Goal: Information Seeking & Learning: Learn about a topic

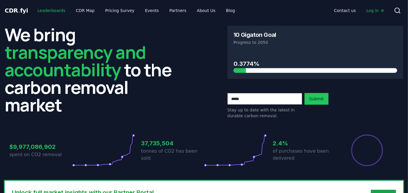
click at [51, 15] on link "Leaderboards" at bounding box center [51, 10] width 37 height 11
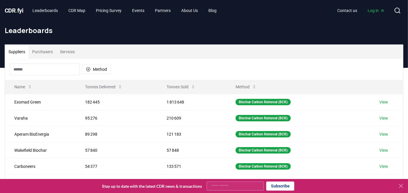
click at [64, 52] on button "Services" at bounding box center [67, 52] width 22 height 14
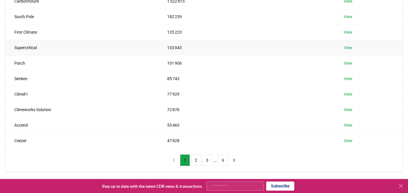
scroll to position [112, 0]
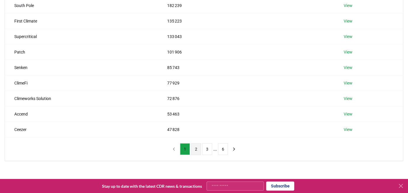
click at [196, 148] on button "2" at bounding box center [196, 149] width 10 height 12
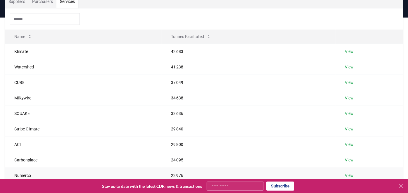
scroll to position [50, 0]
click at [36, 20] on input at bounding box center [45, 20] width 70 height 12
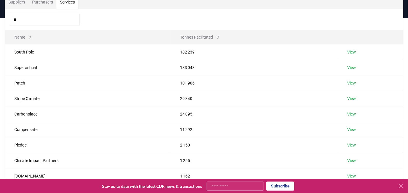
type input "*"
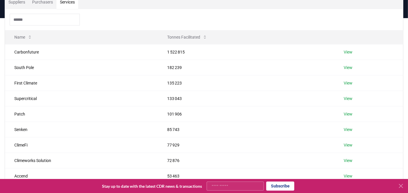
click at [13, 2] on button "Suppliers" at bounding box center [17, 2] width 24 height 14
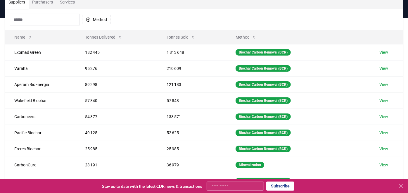
click at [42, 21] on input at bounding box center [45, 20] width 70 height 12
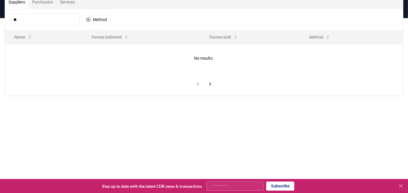
type input "*"
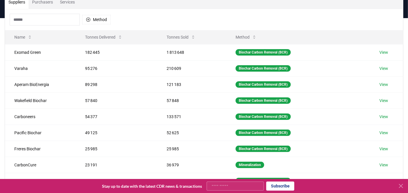
click at [42, 4] on button "Purchasers" at bounding box center [43, 2] width 28 height 14
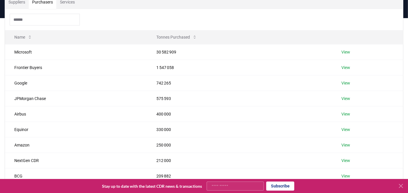
click at [23, 14] on input at bounding box center [45, 20] width 70 height 12
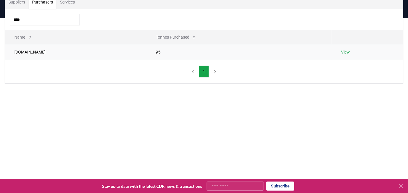
type input "****"
click at [15, 48] on td "[DOMAIN_NAME]" at bounding box center [76, 51] width 142 height 15
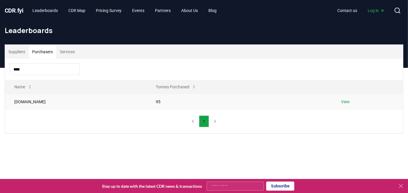
click at [346, 101] on td "View" at bounding box center [367, 101] width 71 height 15
click at [344, 101] on link "View" at bounding box center [345, 102] width 9 height 6
